Goal: Task Accomplishment & Management: Use online tool/utility

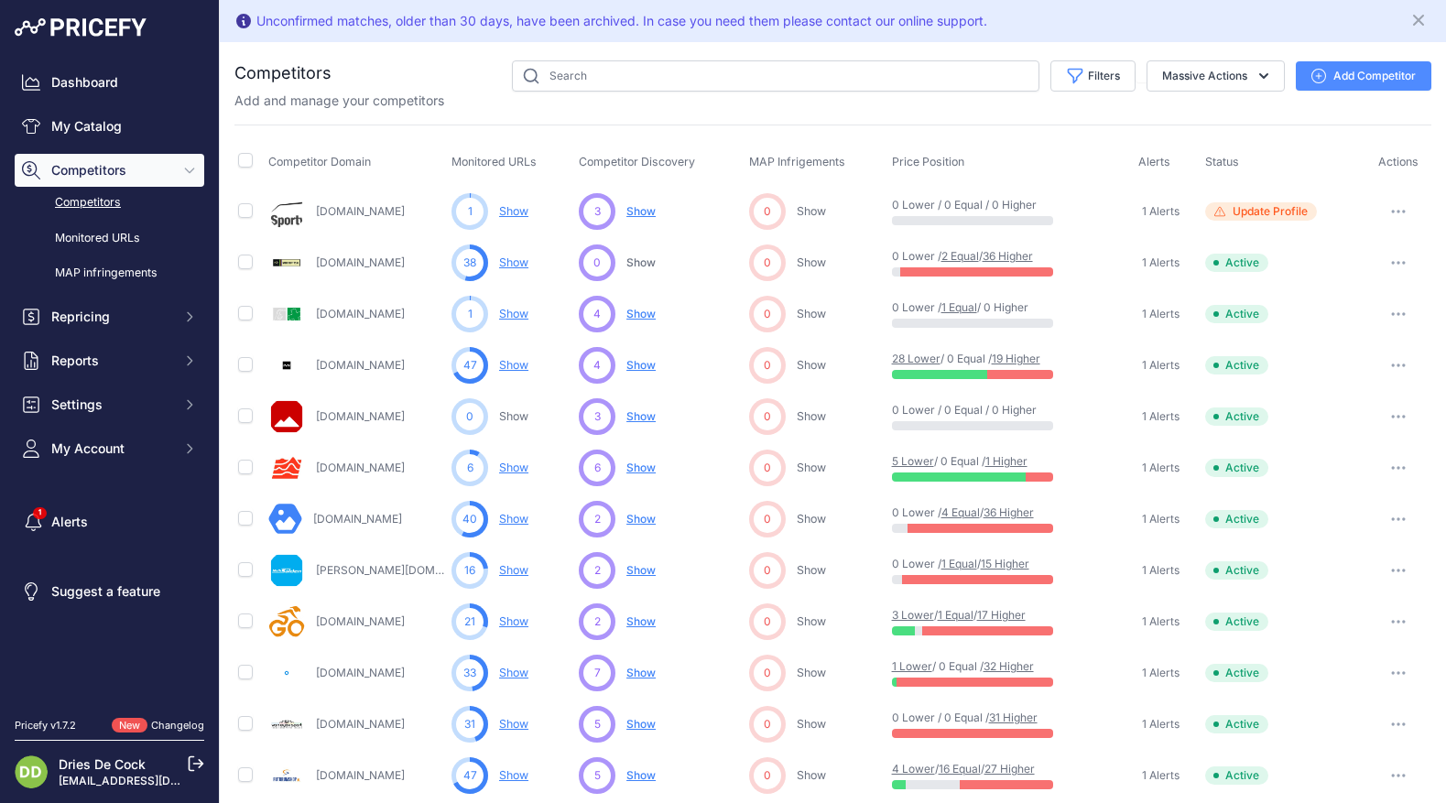
click at [244, 19] on icon at bounding box center [243, 21] width 15 height 15
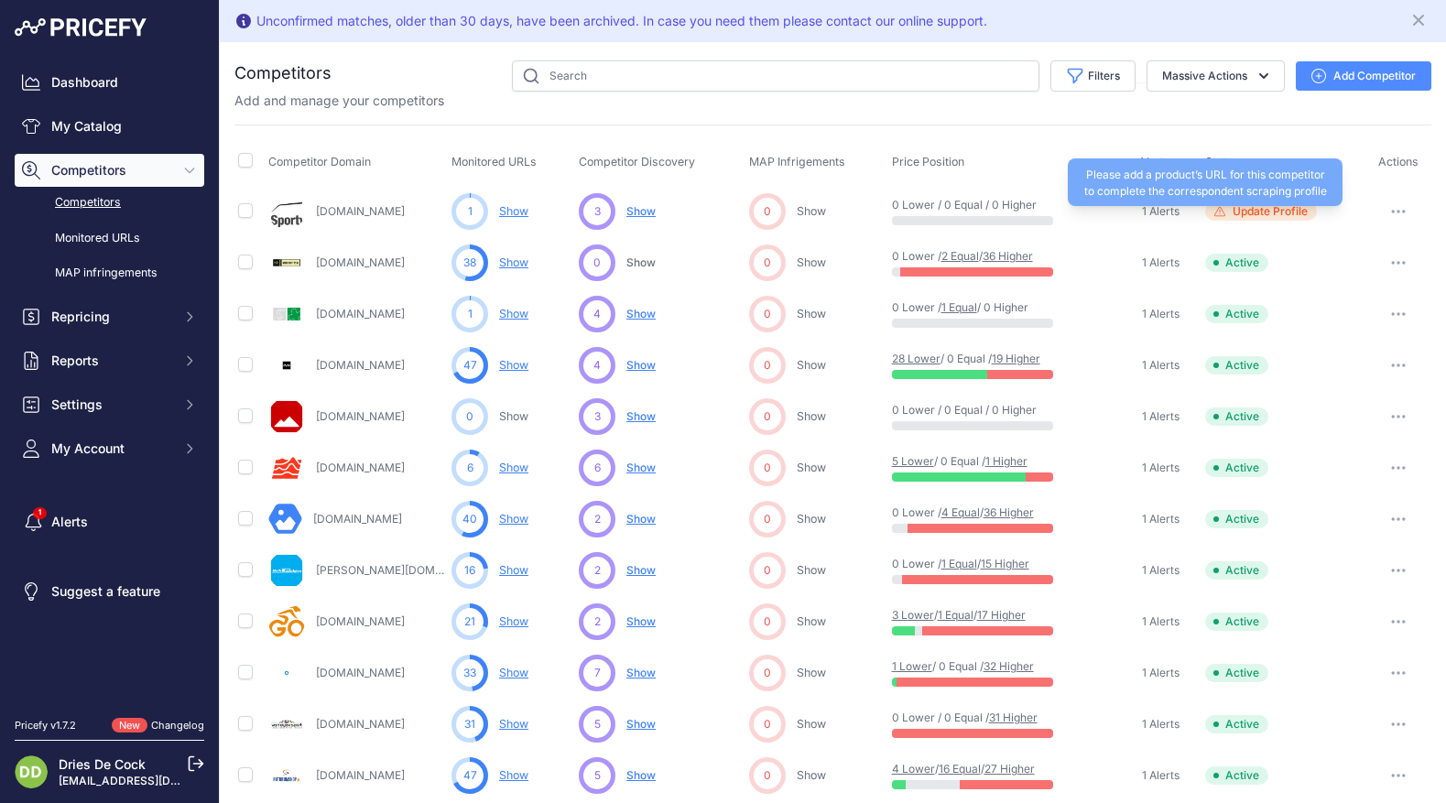
click at [1250, 215] on span "Update Profile" at bounding box center [1269, 211] width 75 height 15
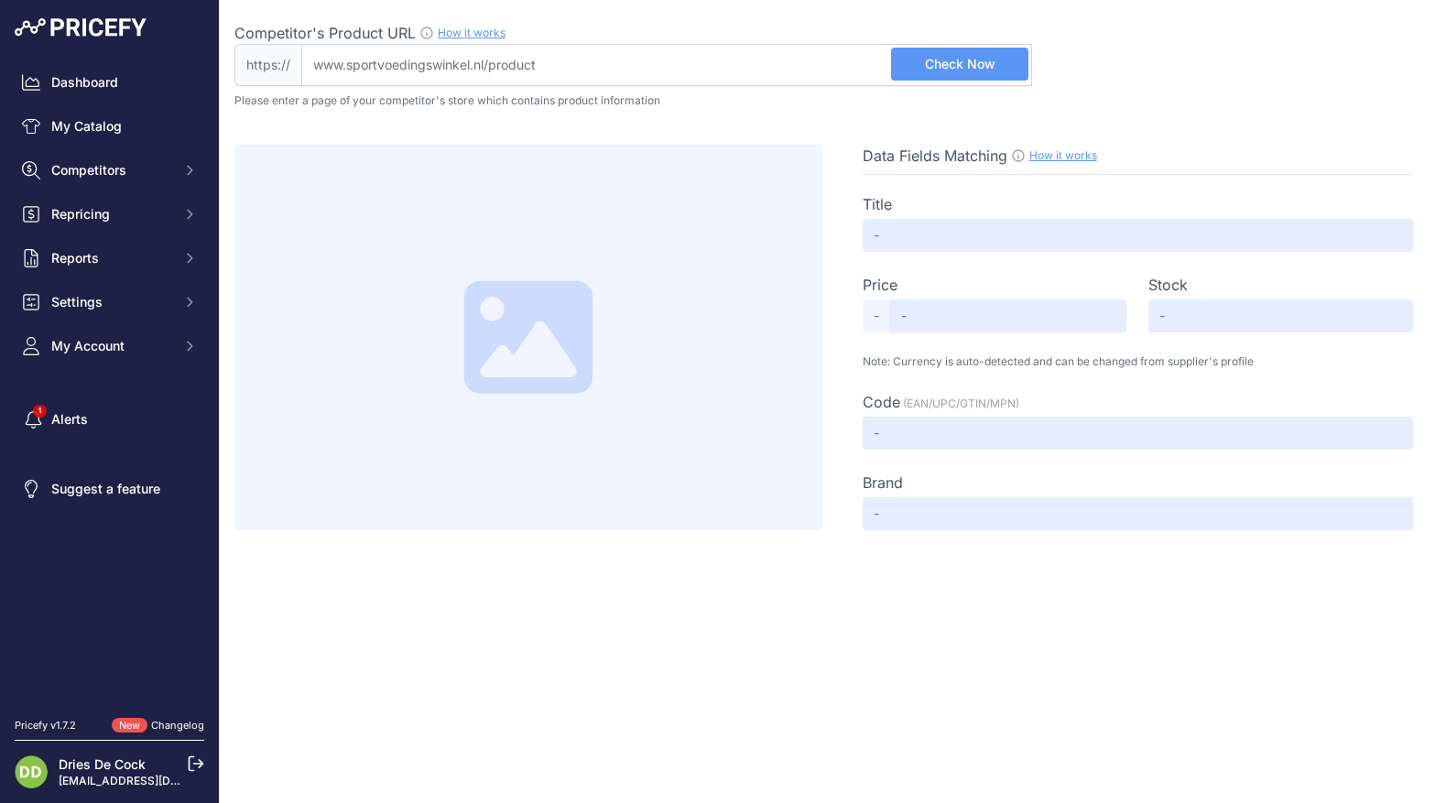
click at [719, 60] on input "Competitor's Product URL How it works In order to create your competitor's extr…" at bounding box center [666, 65] width 731 height 42
type input "w"
click at [685, 3] on div "Competitor's Product URL How it works In order to create your competitor's extr…" at bounding box center [832, 265] width 1196 height 530
click at [397, 63] on input "Competitor's Product URL How it works In order to create your competitor's extr…" at bounding box center [666, 65] width 731 height 42
paste input "[URL][DOMAIN_NAME]"
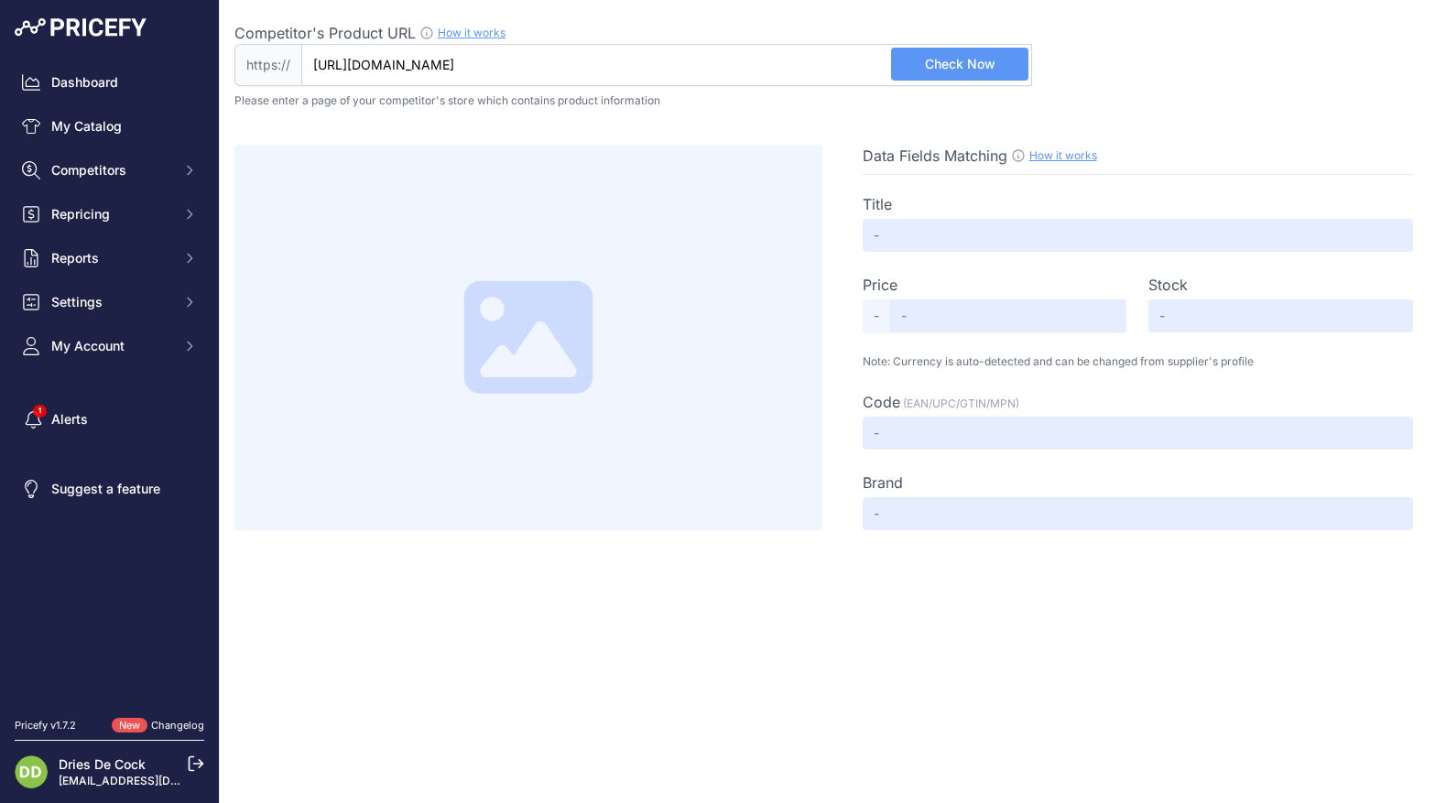
type input "[DOMAIN_NAME][URL]"
click at [985, 70] on span "Check Now" at bounding box center [960, 64] width 70 height 18
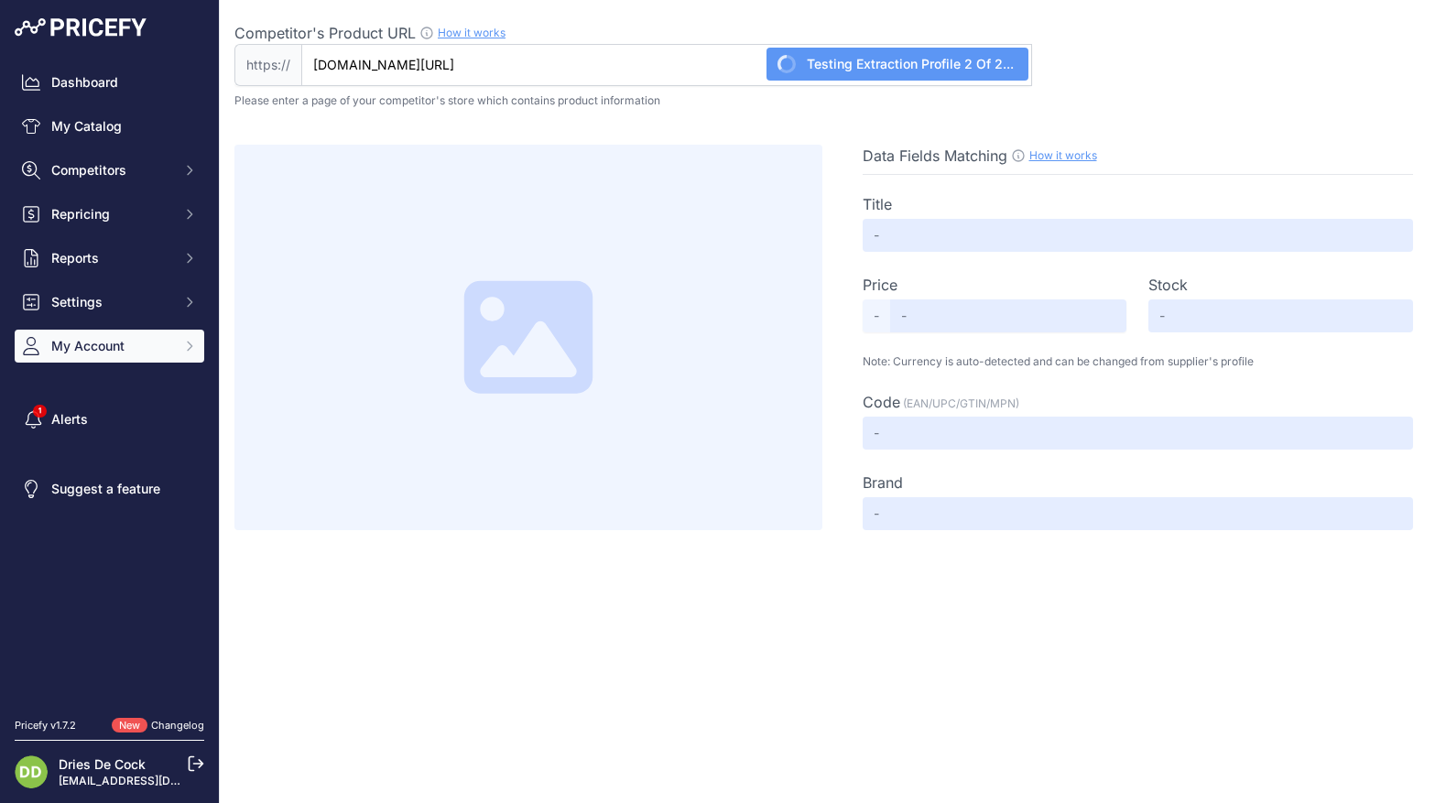
type input "Not Found"
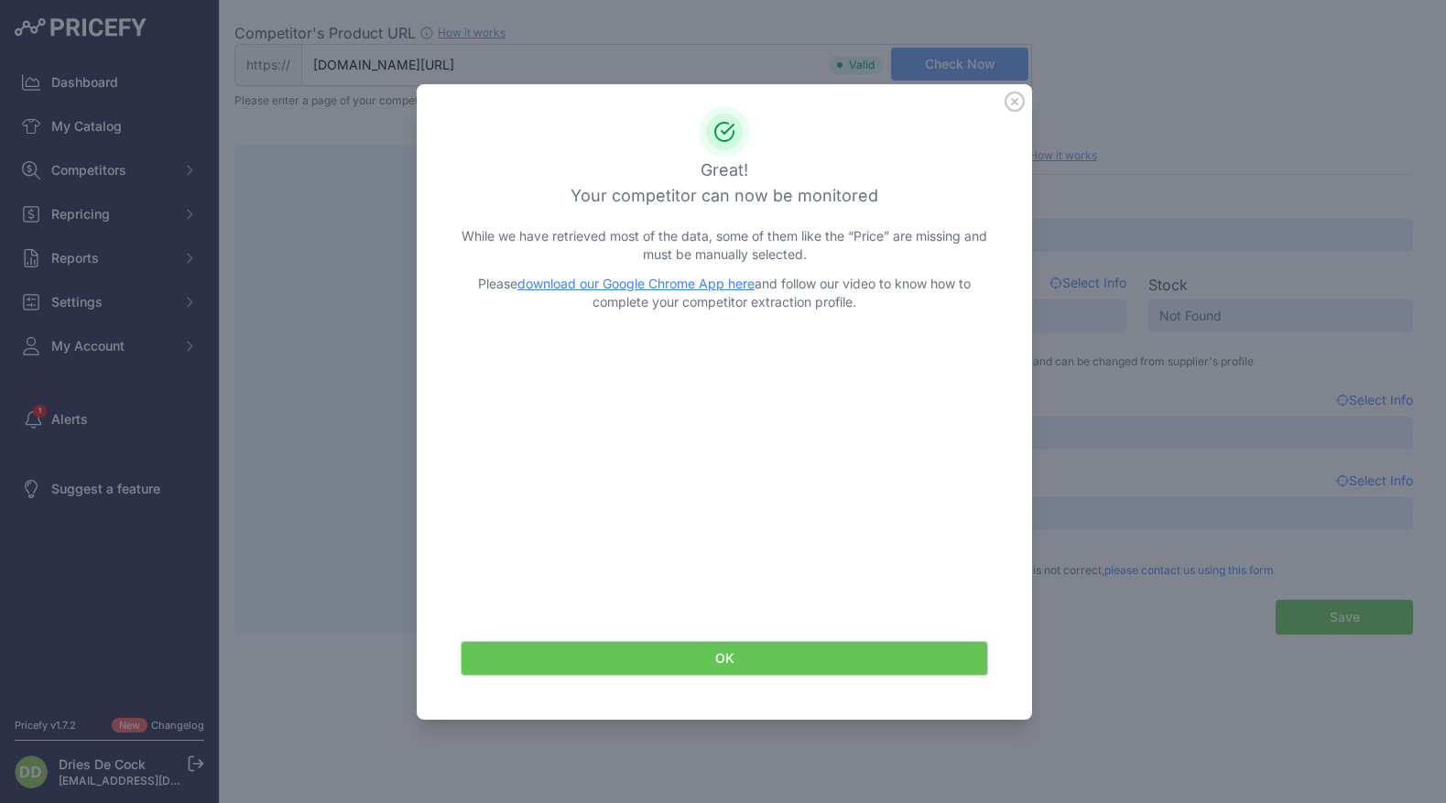
click at [1019, 93] on icon at bounding box center [1014, 101] width 18 height 18
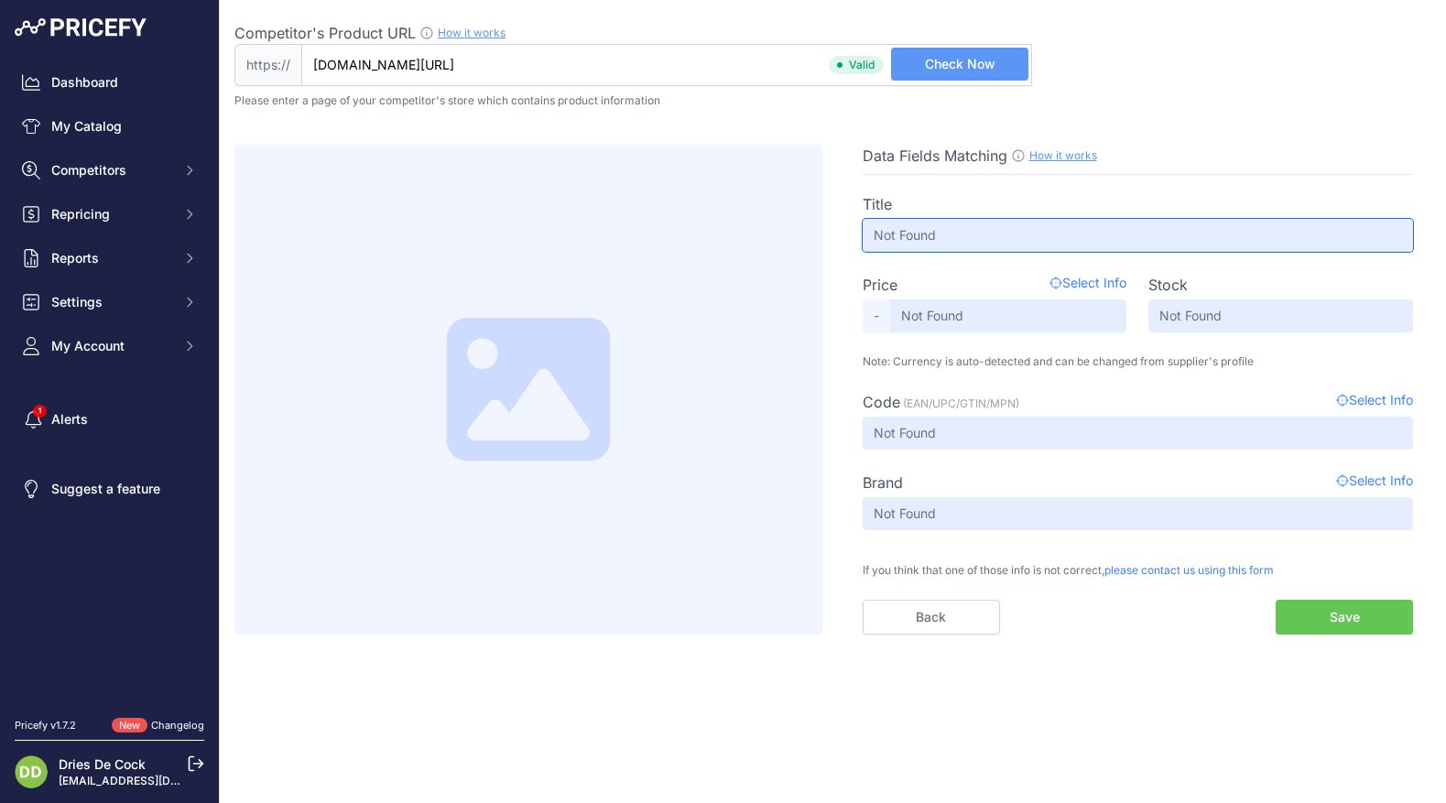
click at [908, 238] on input "Not Found" at bounding box center [1137, 235] width 551 height 33
click at [961, 178] on div "Title Not Found Price Select Info - Not Found Stock Not Found Code Not Found" at bounding box center [1137, 405] width 551 height 460
click at [1364, 614] on button "Save" at bounding box center [1343, 617] width 137 height 35
click at [1332, 617] on button "Save" at bounding box center [1343, 617] width 137 height 35
click at [1345, 621] on button "Save" at bounding box center [1343, 617] width 137 height 35
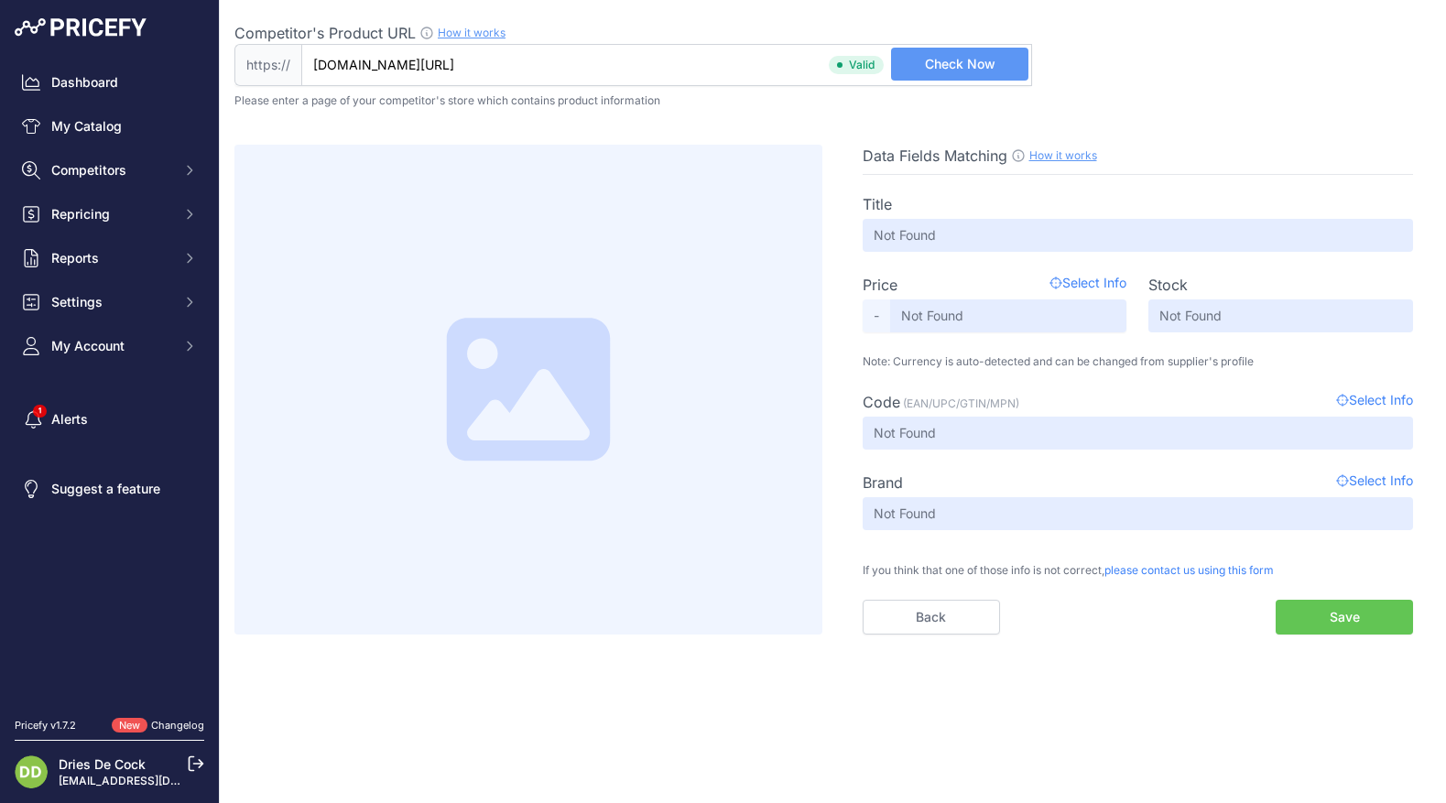
click at [1345, 621] on button "Save" at bounding box center [1343, 617] width 137 height 35
click at [1339, 614] on button "Save" at bounding box center [1343, 617] width 137 height 35
click at [1348, 612] on button "Save" at bounding box center [1343, 617] width 137 height 35
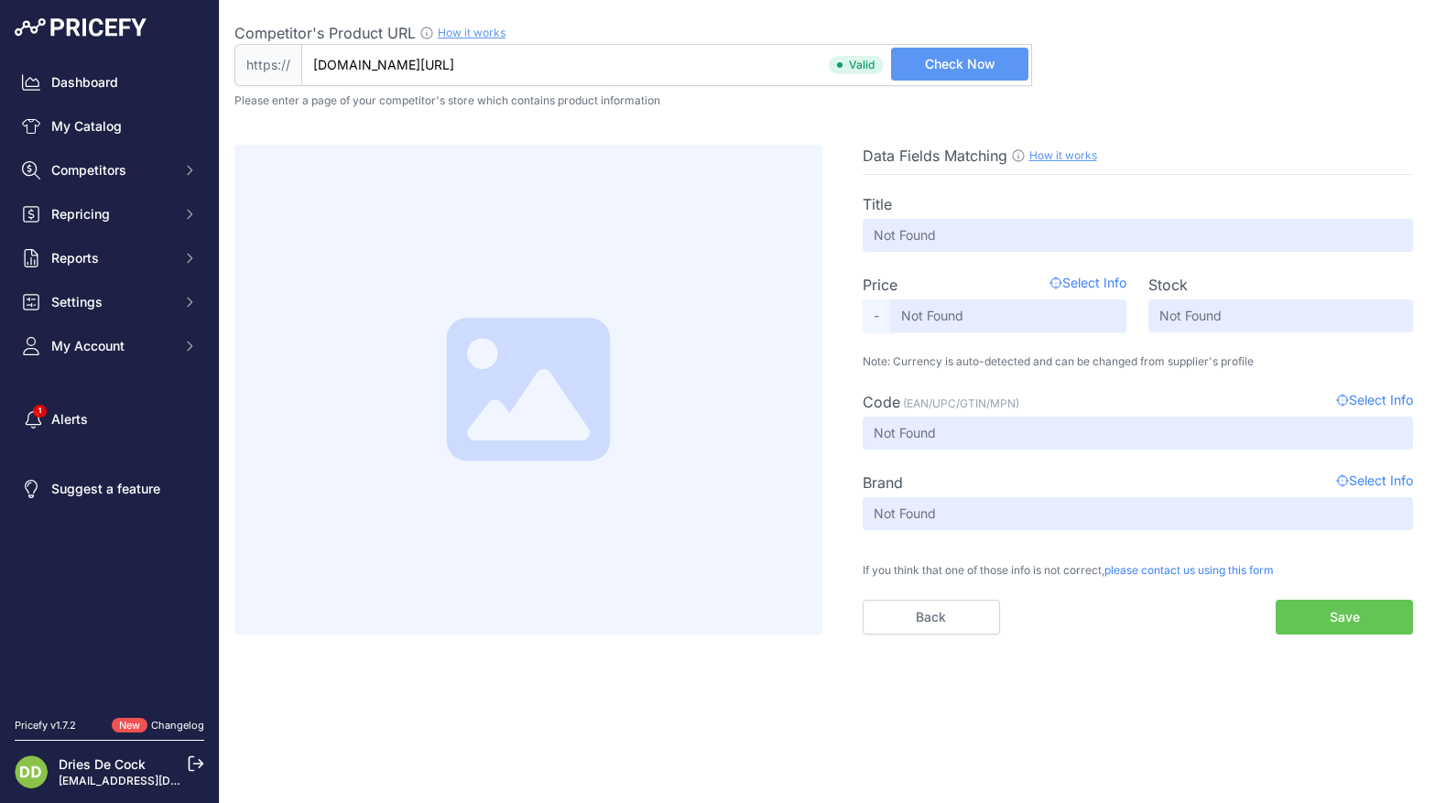
click at [970, 57] on span "Check Now" at bounding box center [960, 64] width 70 height 18
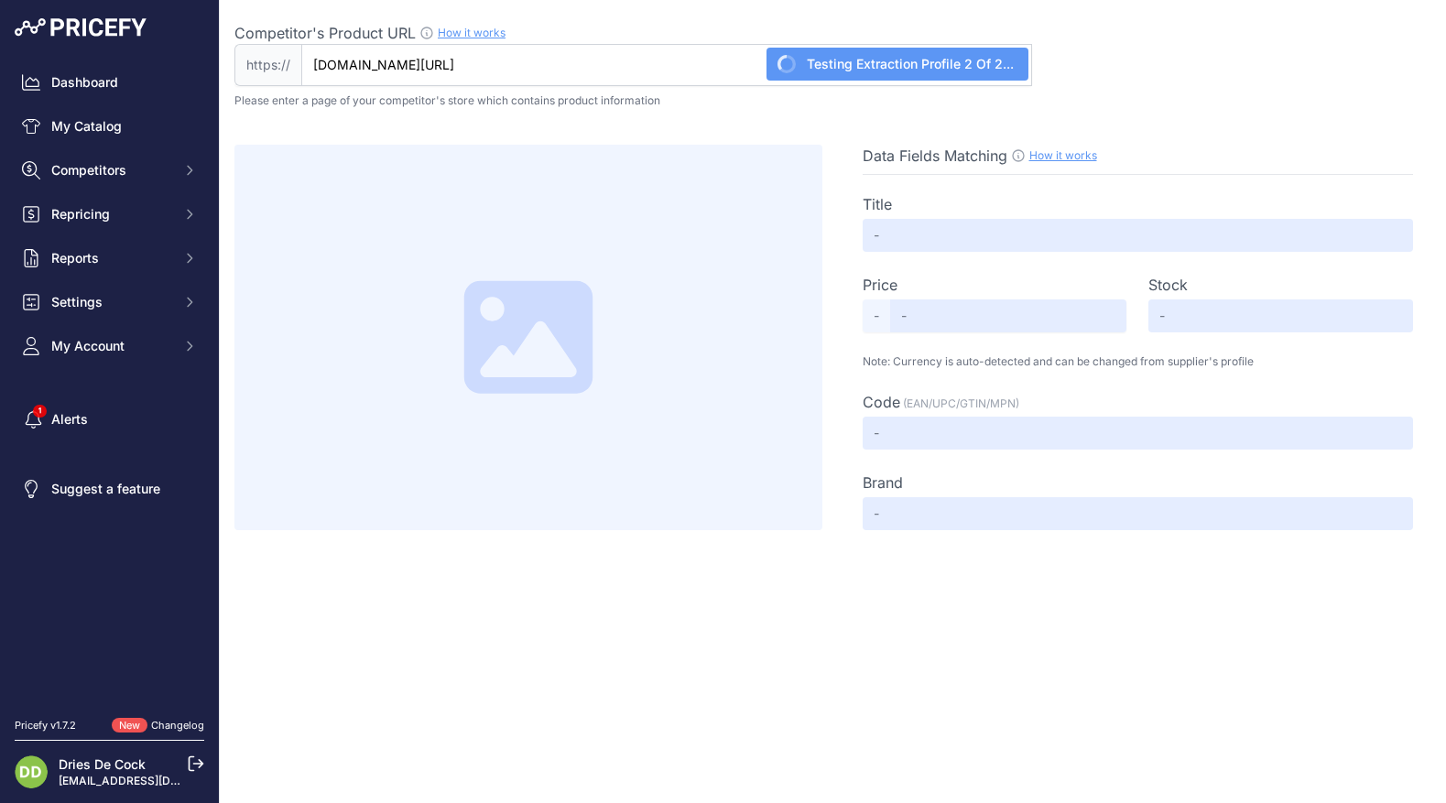
type input "BORN SUPER LIQUID GEL forest fruit"
type input "Not Found"
type input "8716178010452"
type input "Born sportvoeding"
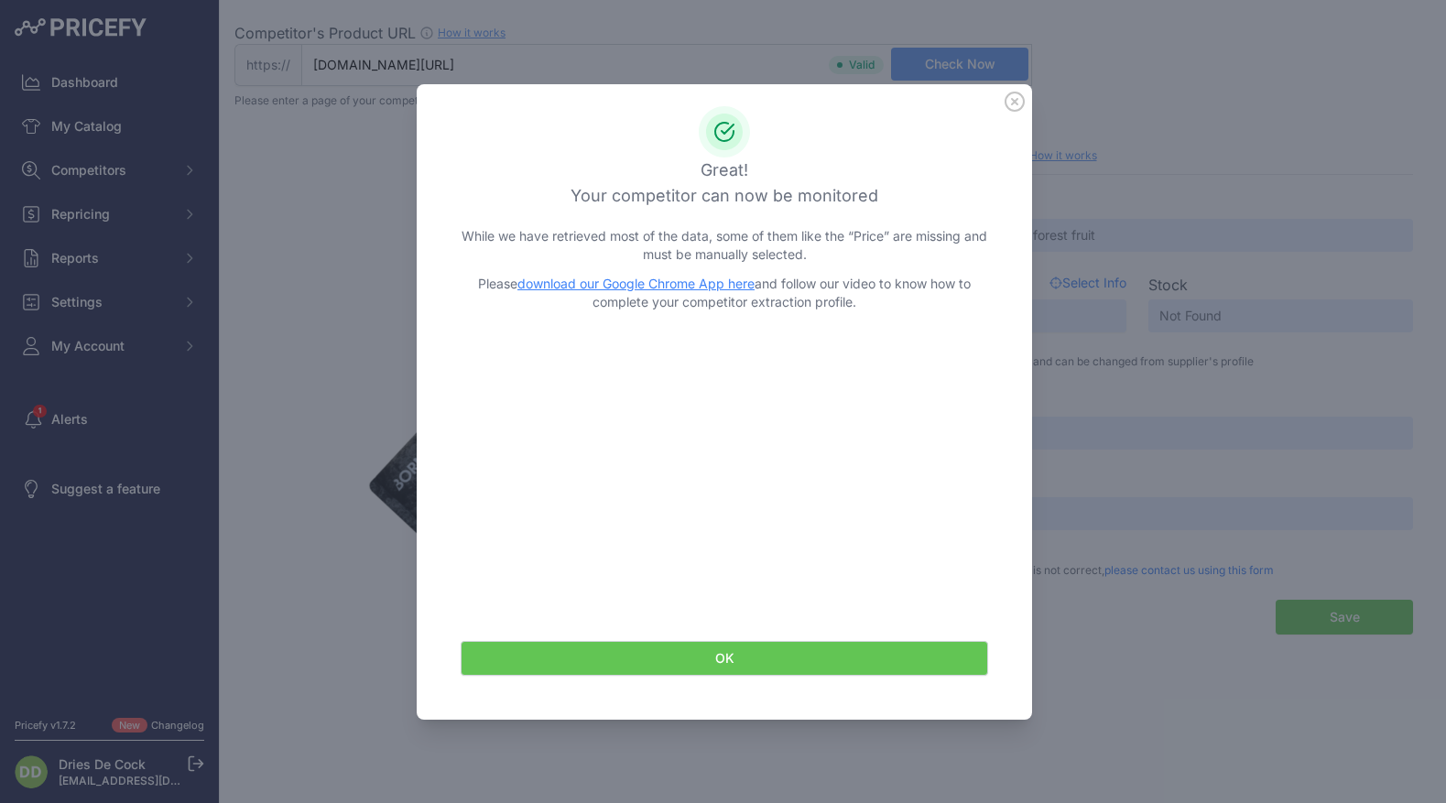
click at [1012, 96] on icon at bounding box center [1014, 102] width 20 height 20
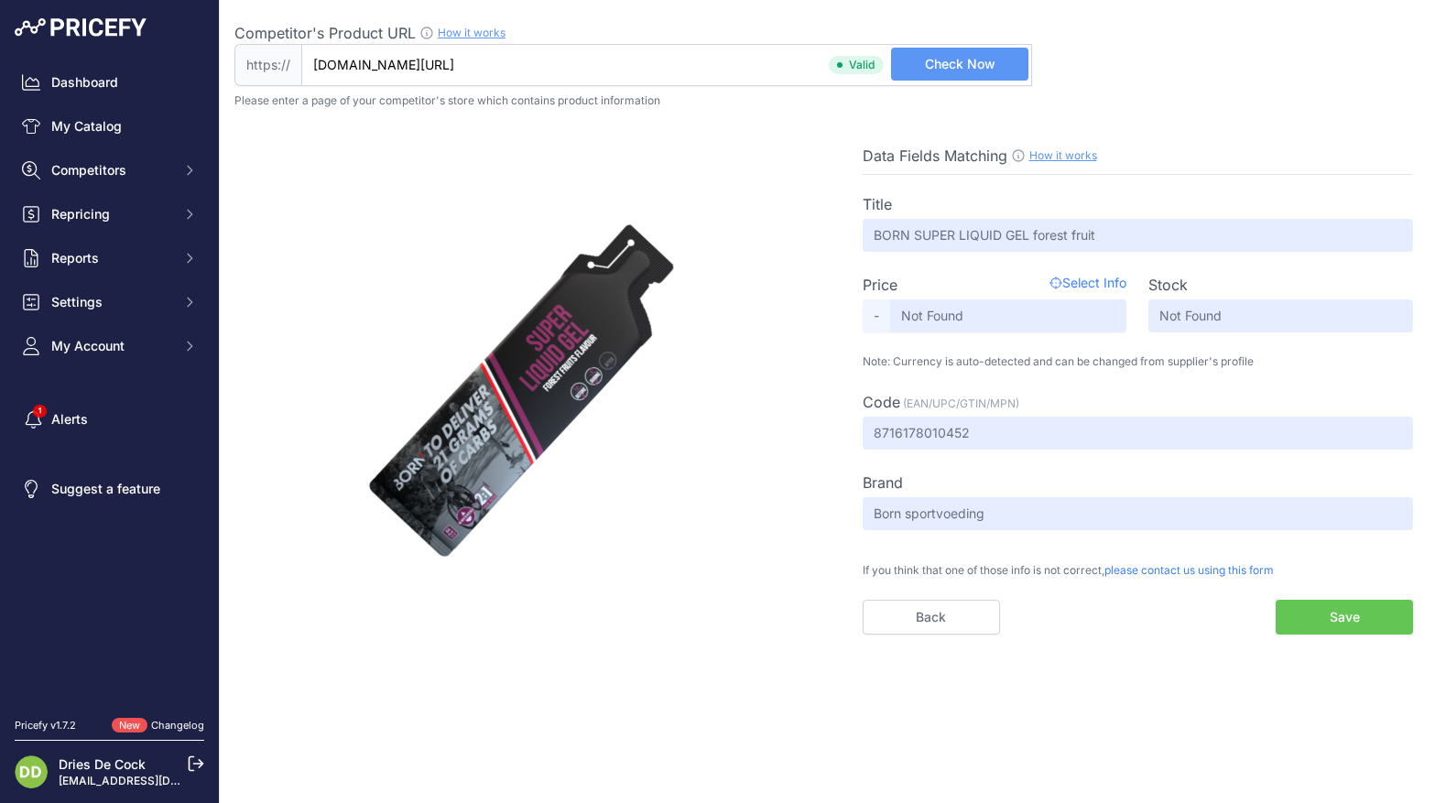
click at [1319, 625] on button "Save" at bounding box center [1343, 617] width 137 height 35
click at [951, 619] on link "Back" at bounding box center [930, 617] width 137 height 35
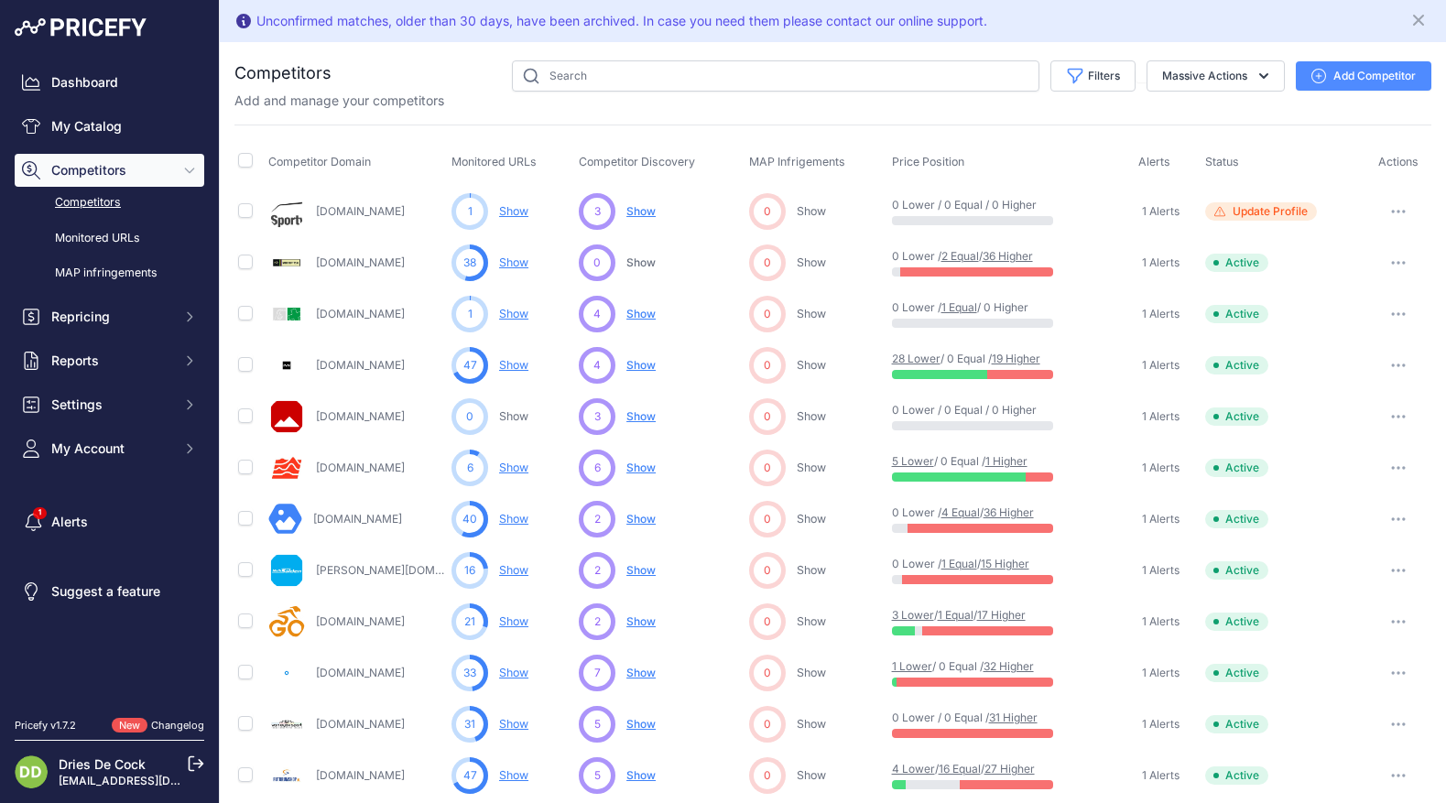
click at [1402, 210] on icon "button" at bounding box center [1398, 212] width 15 height 4
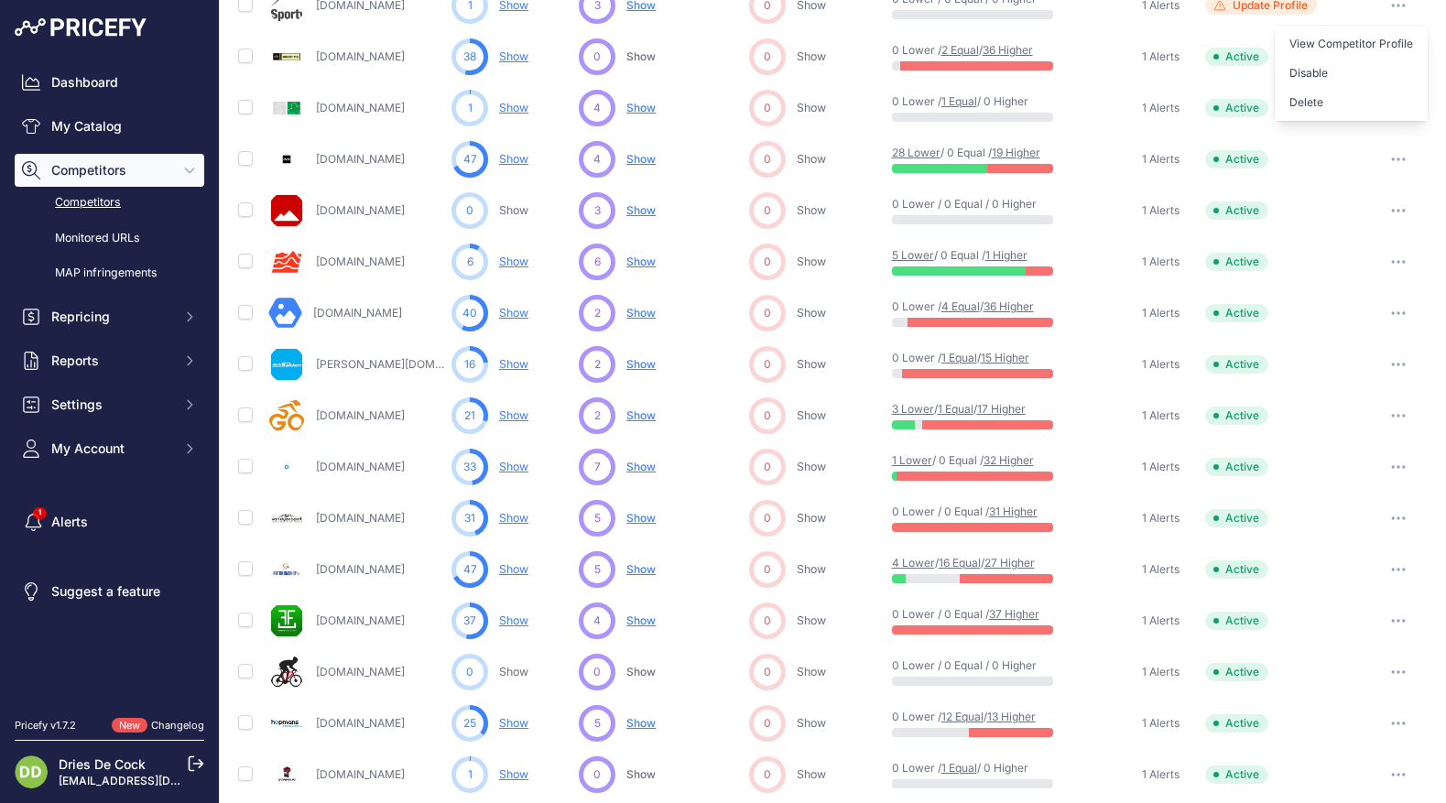
scroll to position [227, 0]
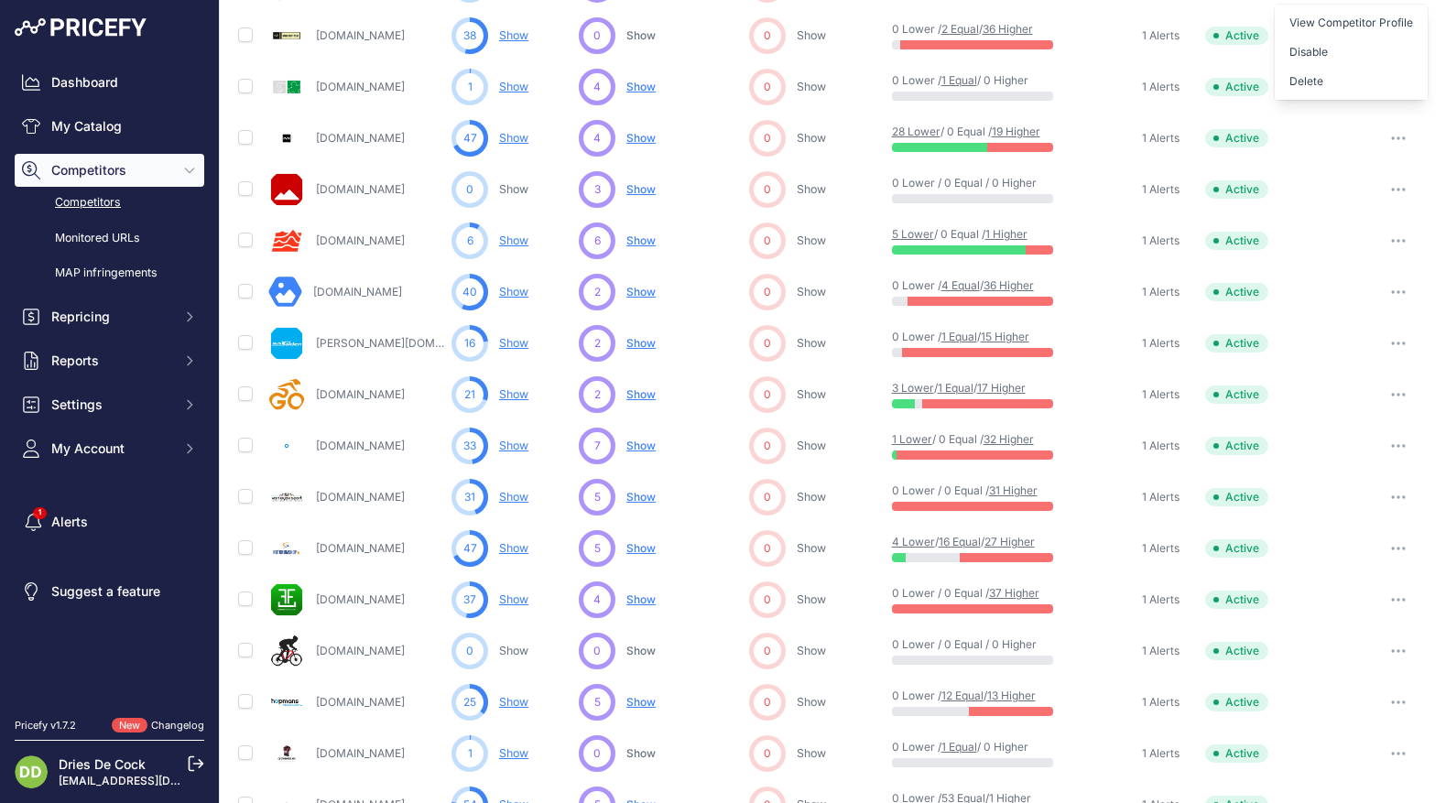
click at [1403, 495] on icon "button" at bounding box center [1398, 497] width 15 height 4
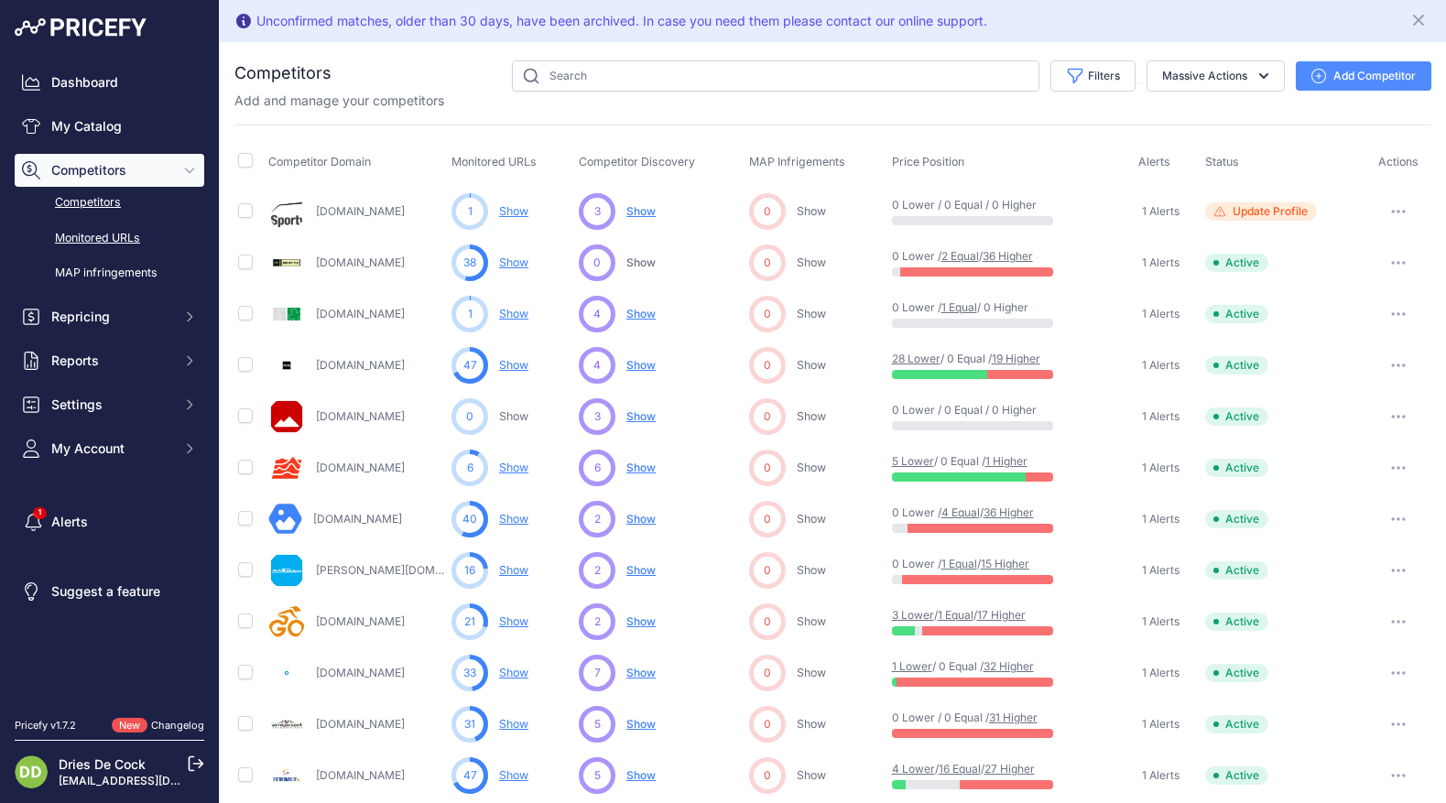
click at [88, 236] on link "Monitored URLs" at bounding box center [109, 238] width 189 height 32
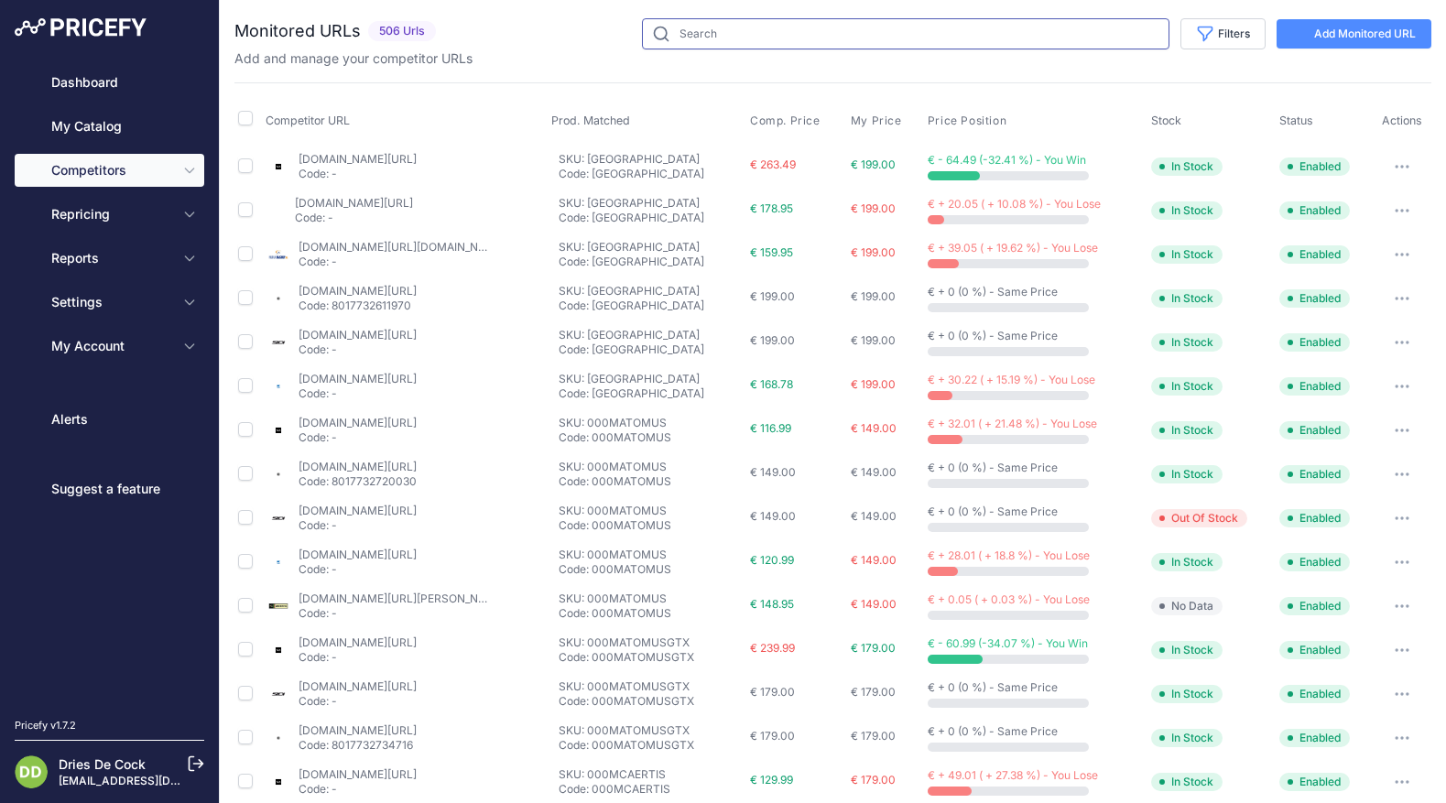
click at [712, 37] on input "text" at bounding box center [905, 33] width 527 height 31
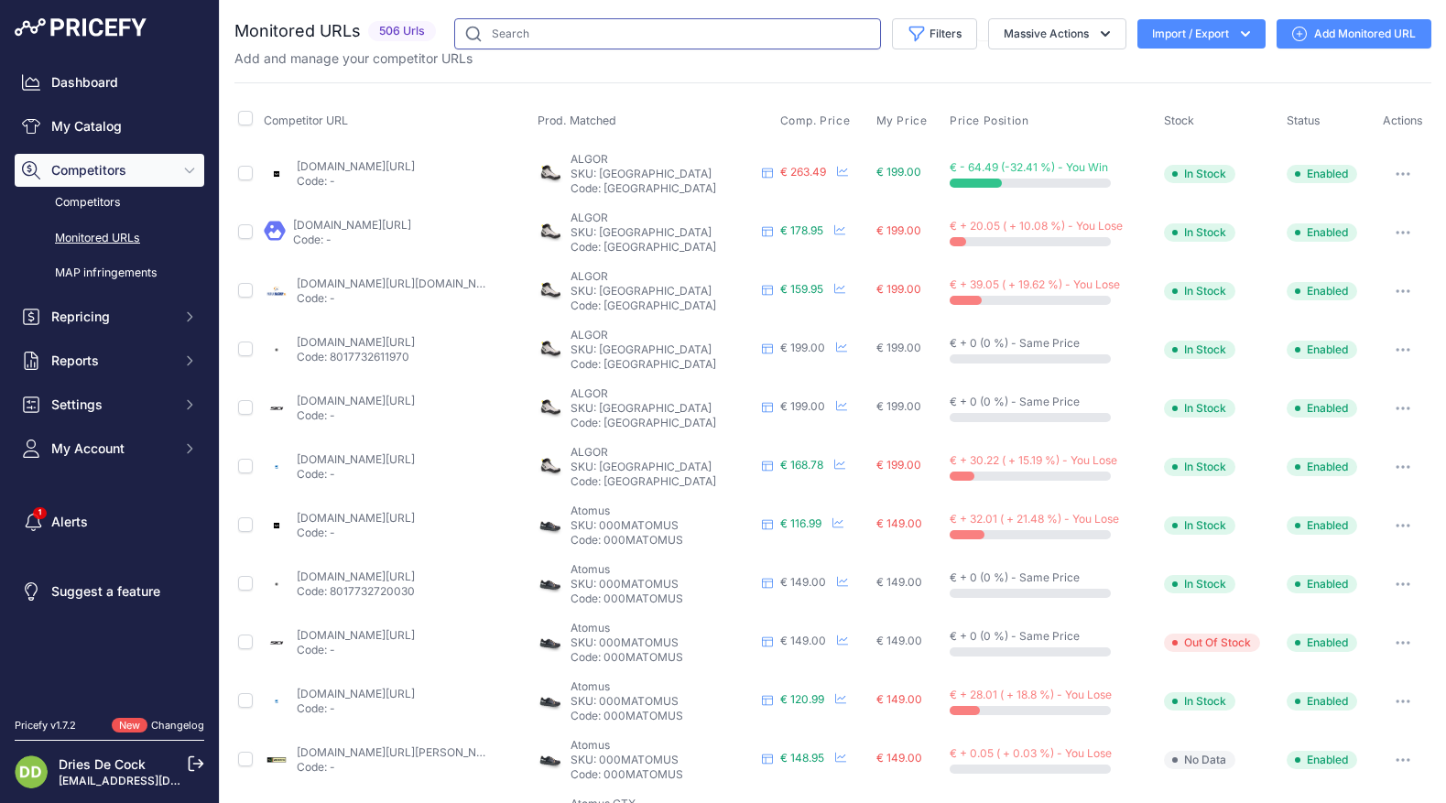
click at [629, 35] on input "text" at bounding box center [667, 33] width 427 height 31
type input "liquid"
